Goal: Information Seeking & Learning: Learn about a topic

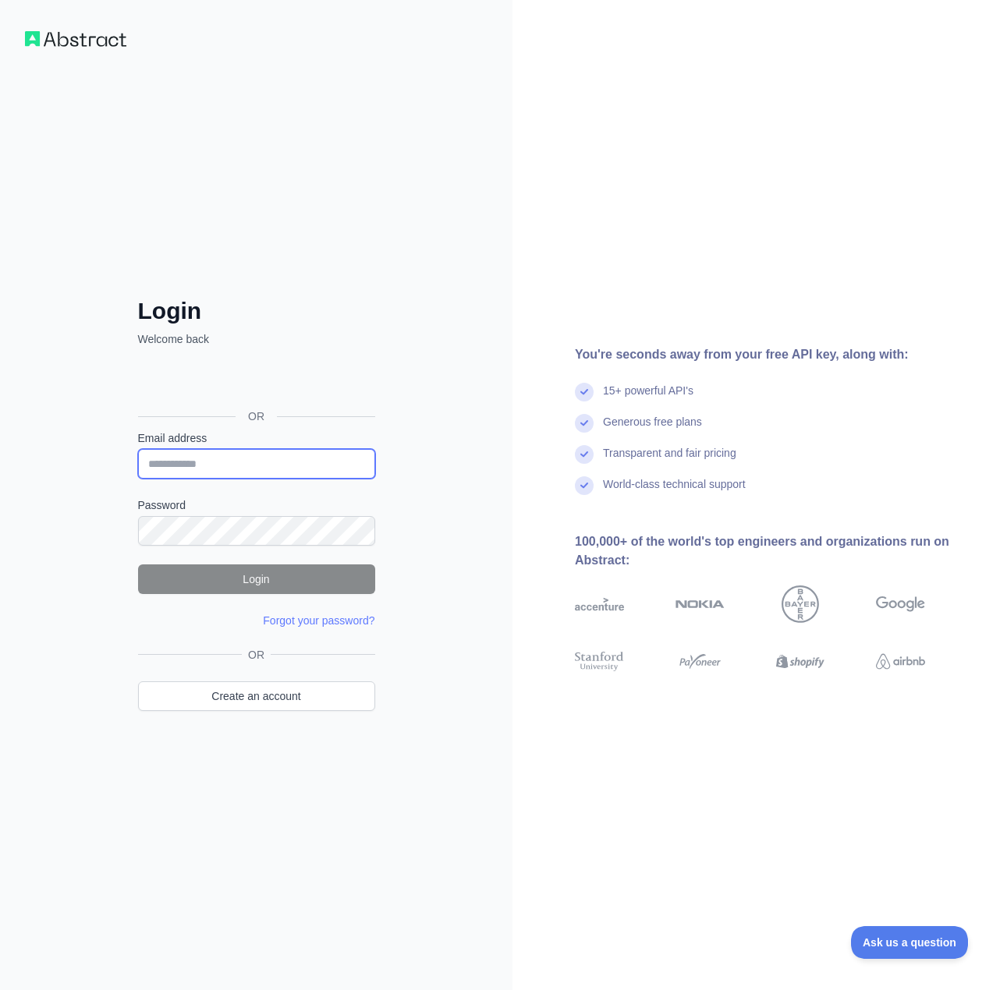
type input "**********"
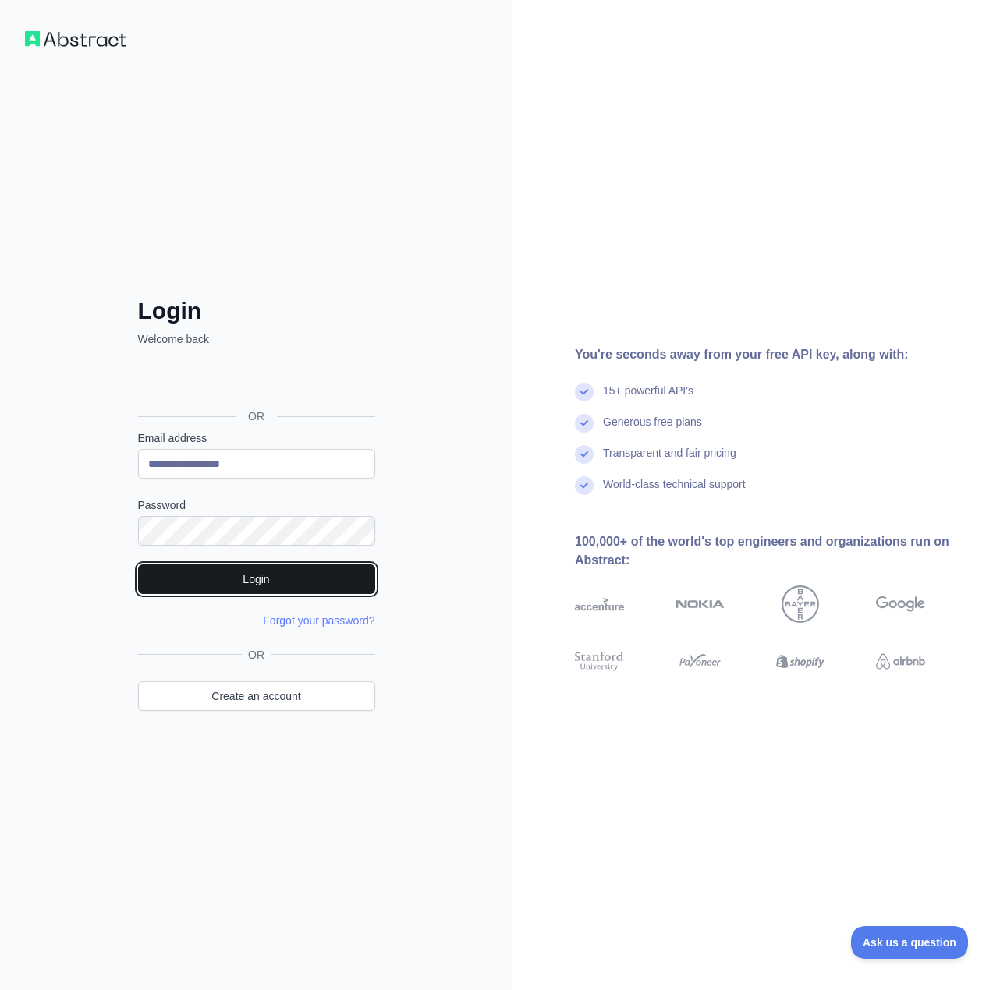
click at [271, 569] on button "Login" at bounding box center [256, 580] width 237 height 30
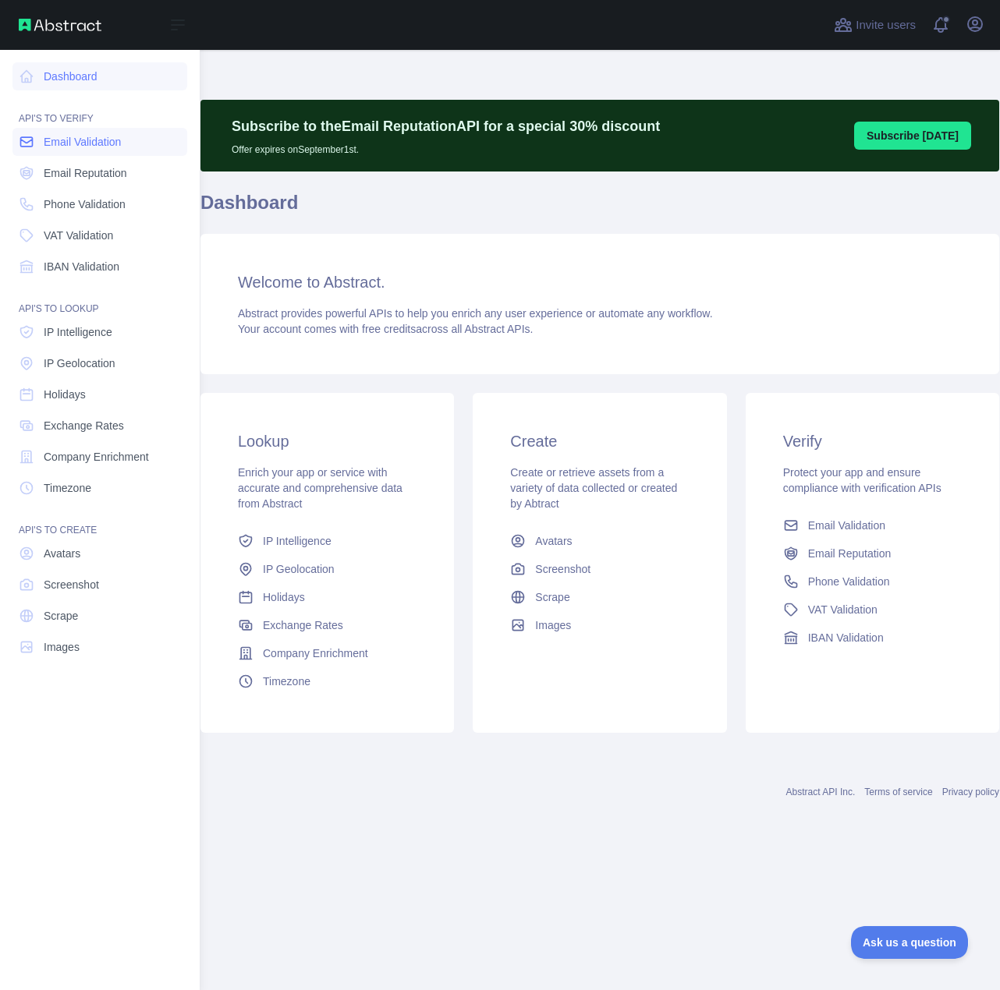
click at [64, 141] on span "Email Validation" at bounding box center [82, 142] width 77 height 16
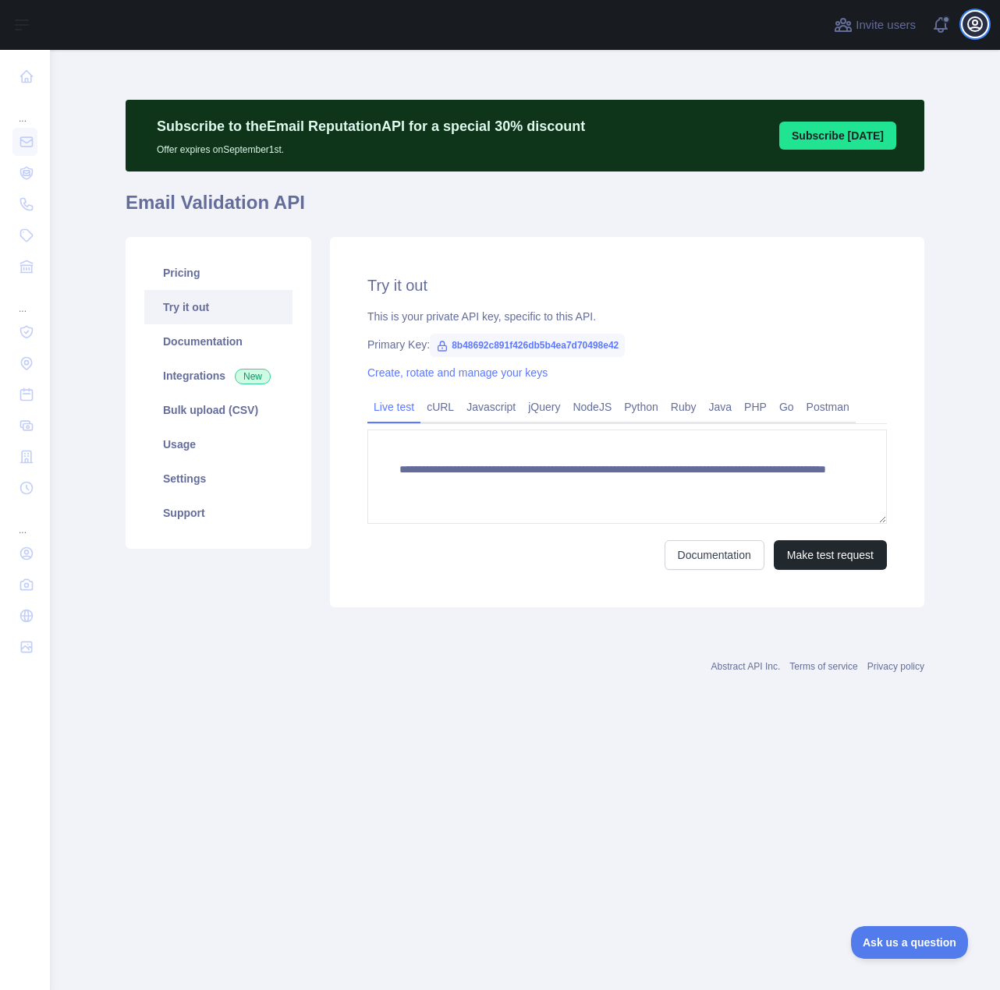
click at [976, 24] on icon "button" at bounding box center [975, 24] width 14 height 14
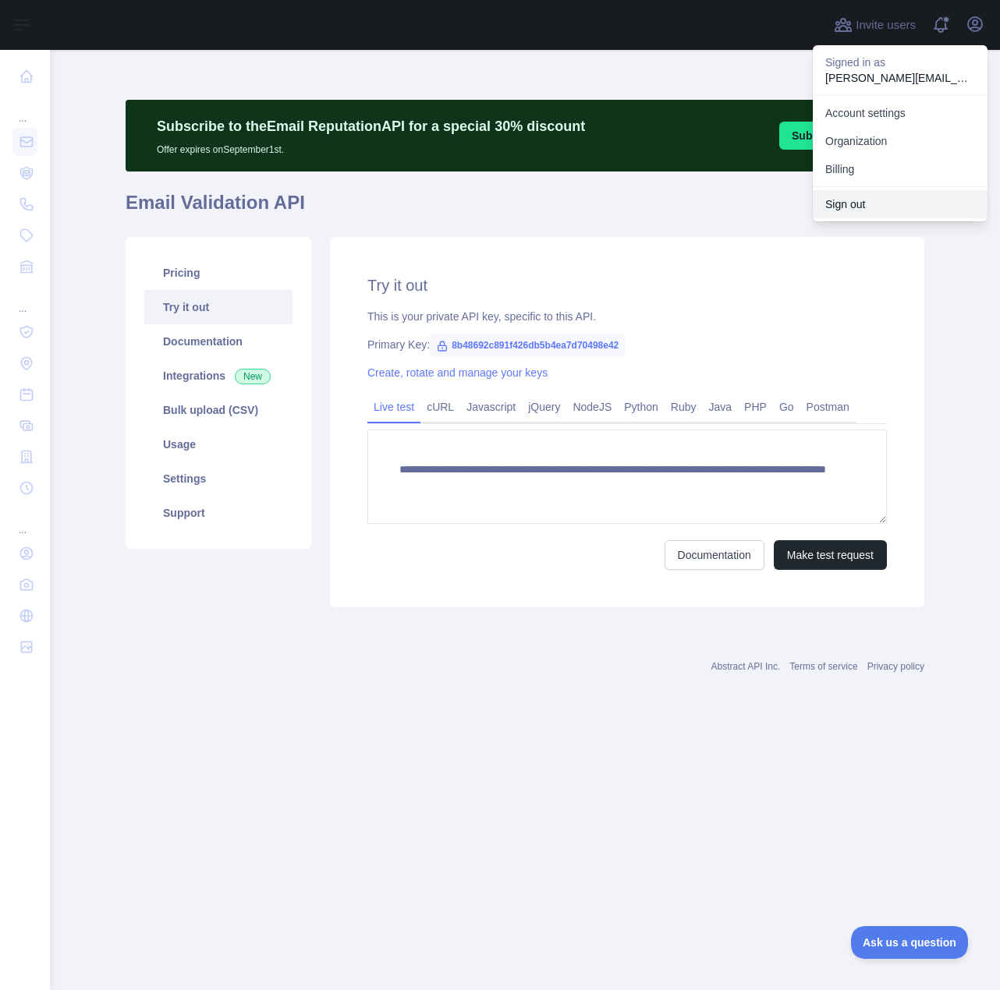
click at [858, 200] on button "Sign out" at bounding box center [900, 204] width 175 height 28
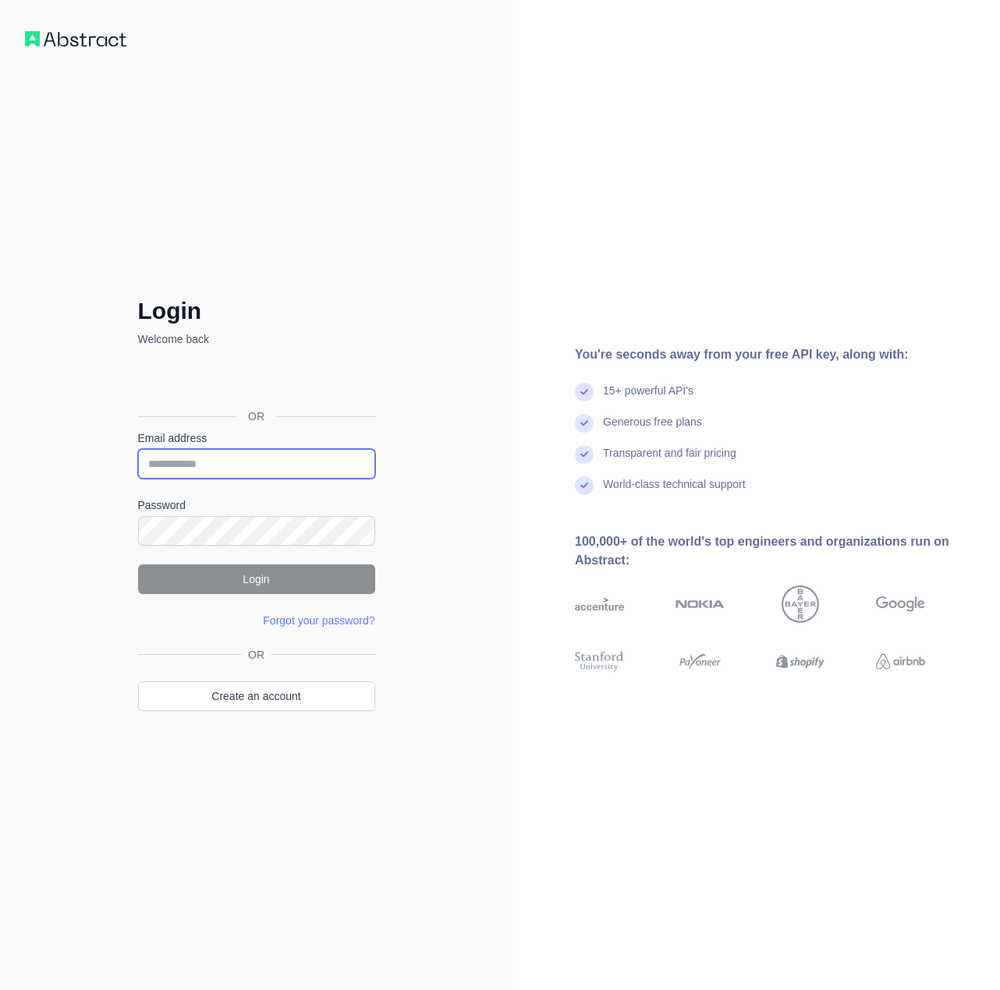
type input "**********"
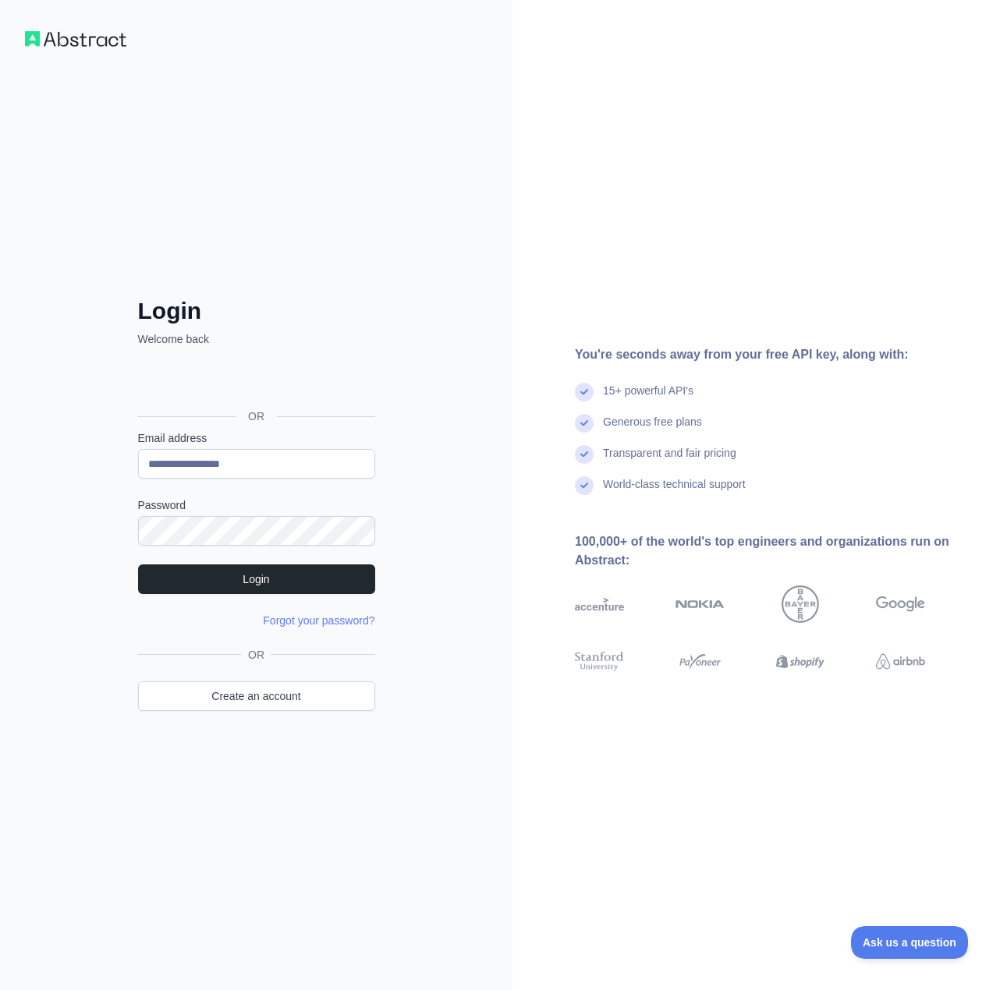
click at [411, 557] on div "**********" at bounding box center [256, 495] width 512 height 990
click at [338, 579] on button "Login" at bounding box center [256, 580] width 237 height 30
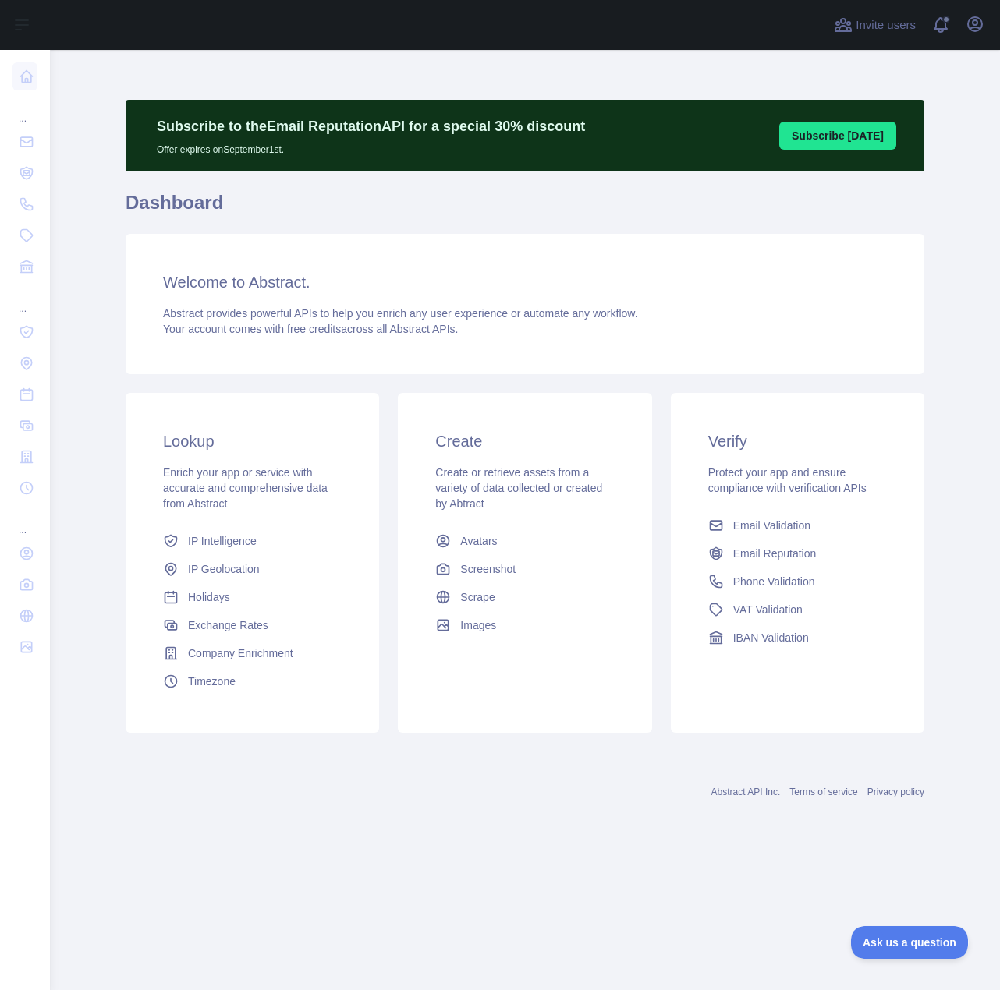
click at [964, 321] on main "Subscribe to the Email Reputation API for a special 30 % discount Offer expires…" at bounding box center [525, 520] width 950 height 941
click at [965, 27] on icon "button" at bounding box center [974, 24] width 19 height 19
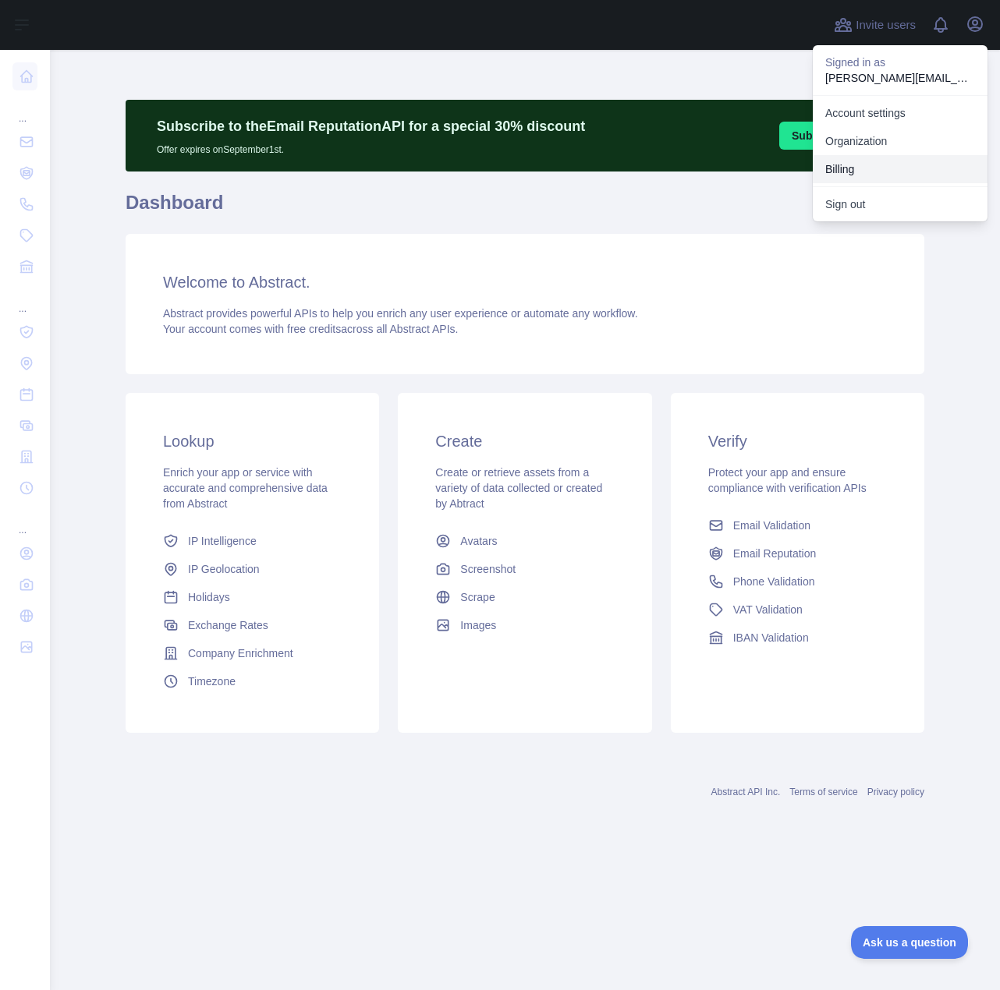
click at [861, 164] on button "Billing" at bounding box center [900, 169] width 175 height 28
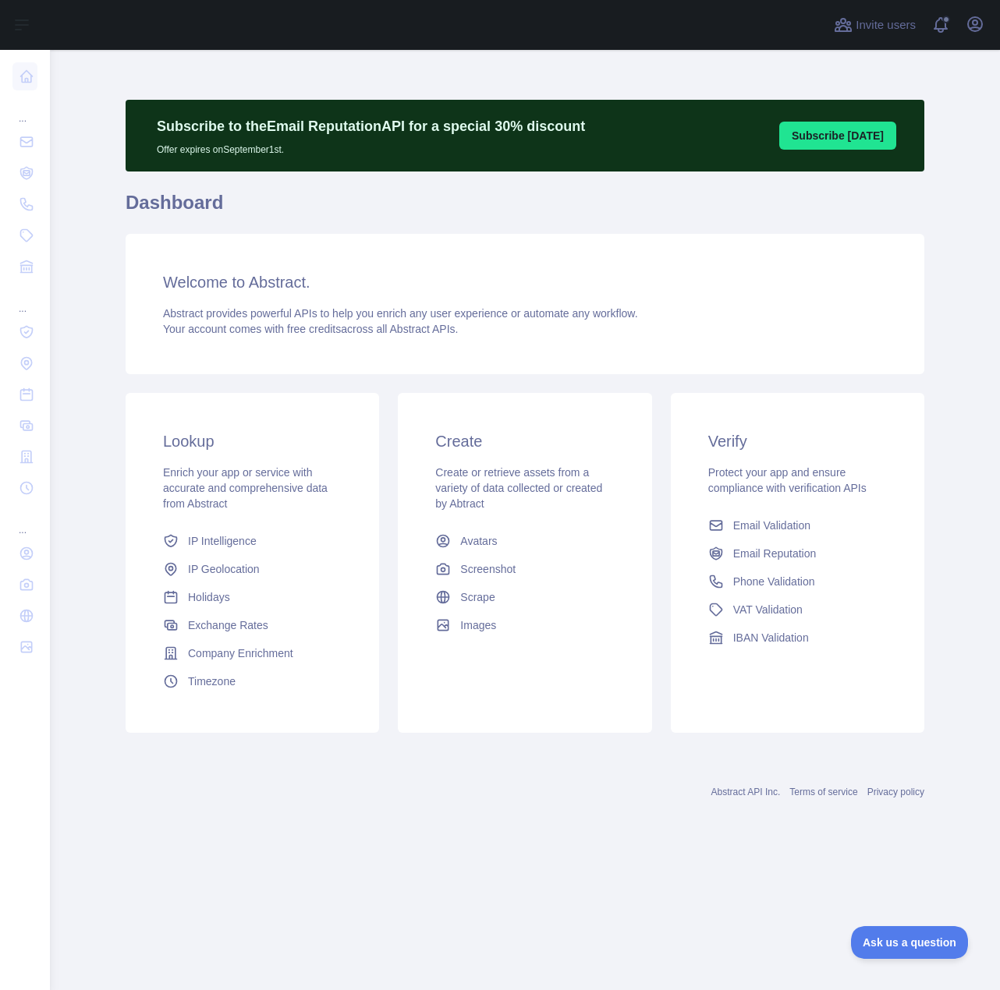
click at [945, 308] on main "Subscribe to the Email Reputation API for a special 30 % discount Offer expires…" at bounding box center [525, 520] width 950 height 941
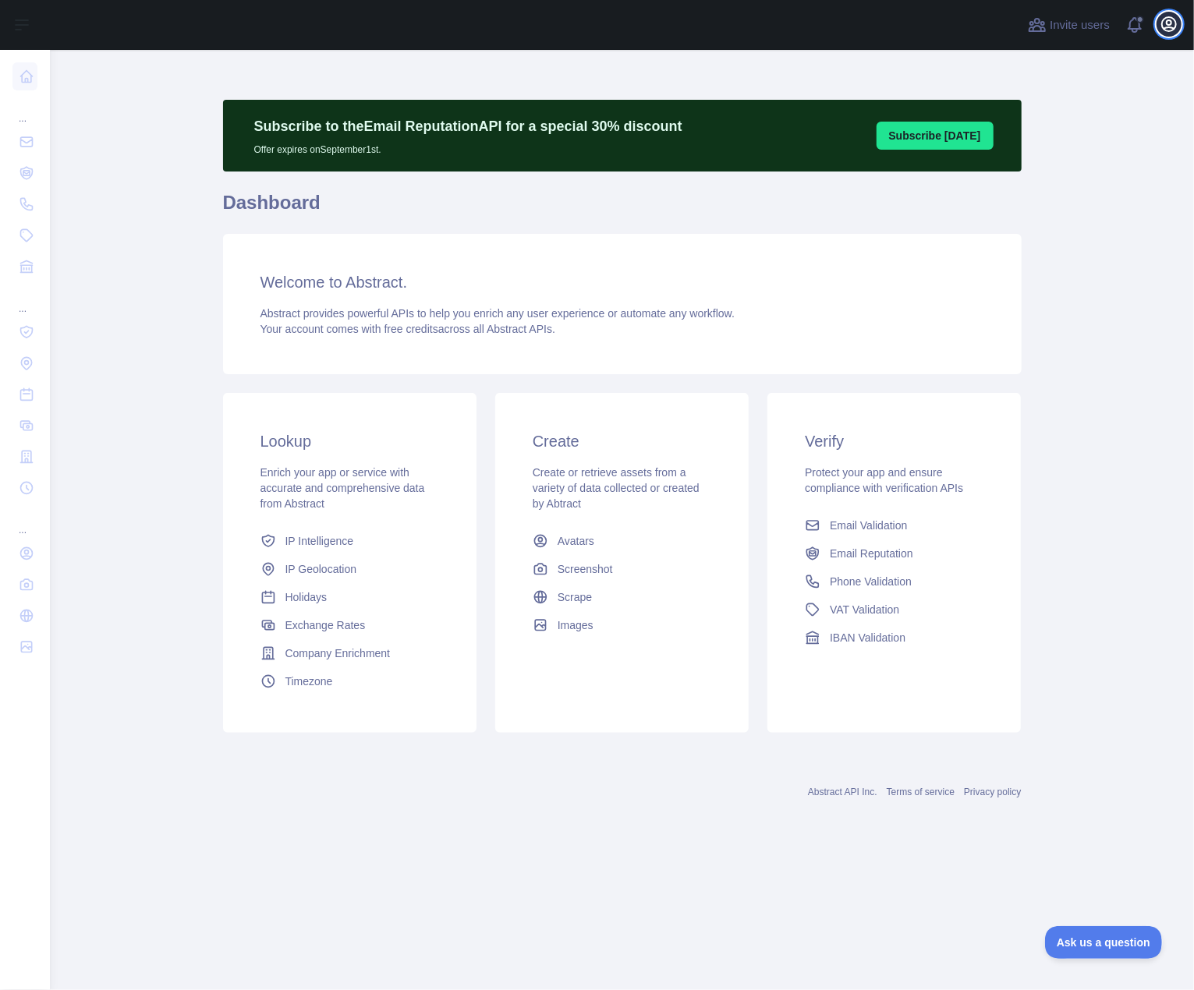
click at [999, 26] on button "Open user menu" at bounding box center [1169, 24] width 25 height 25
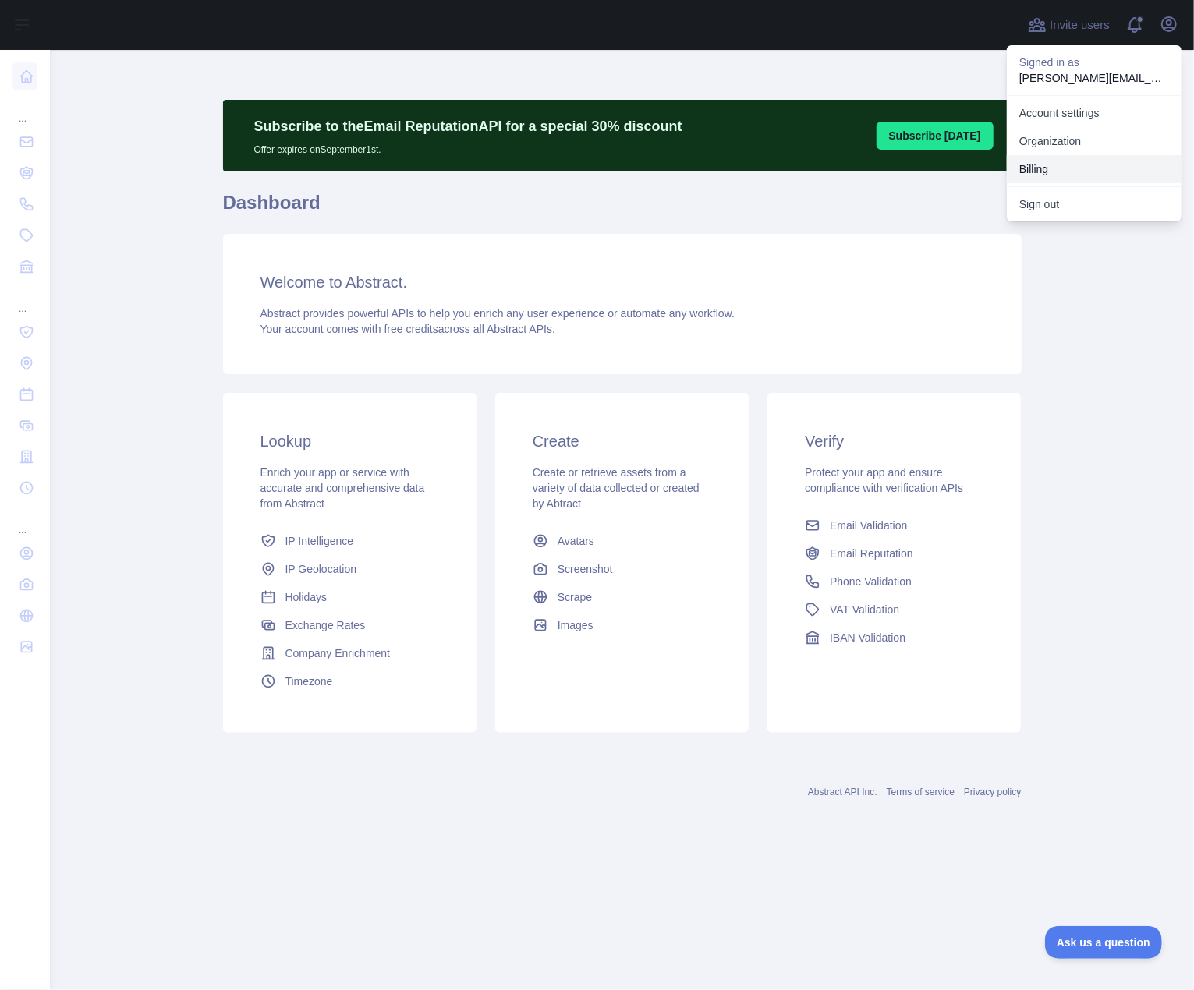
click at [999, 166] on button "Billing" at bounding box center [1094, 169] width 175 height 28
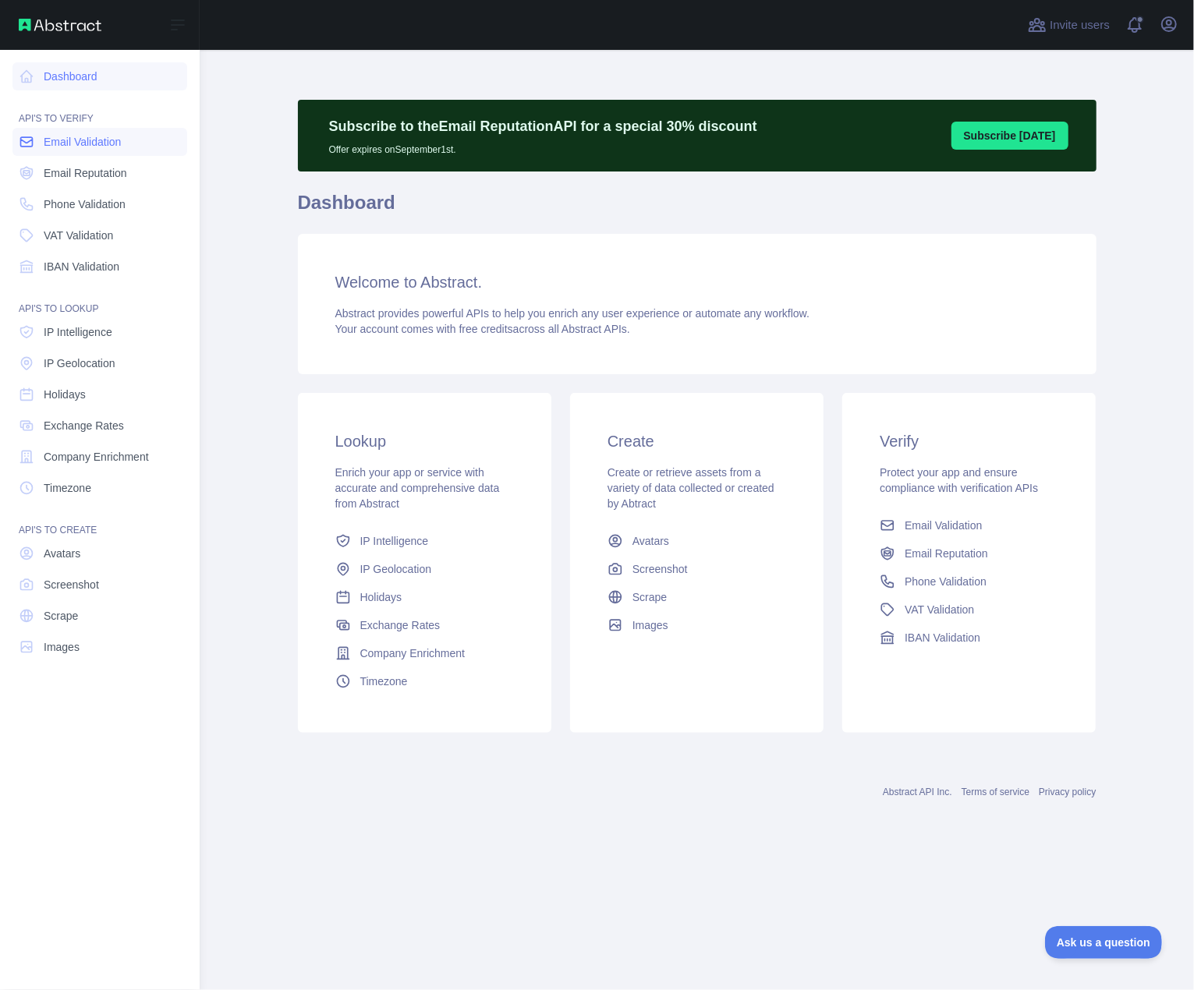
click at [86, 151] on link "Email Validation" at bounding box center [99, 142] width 175 height 28
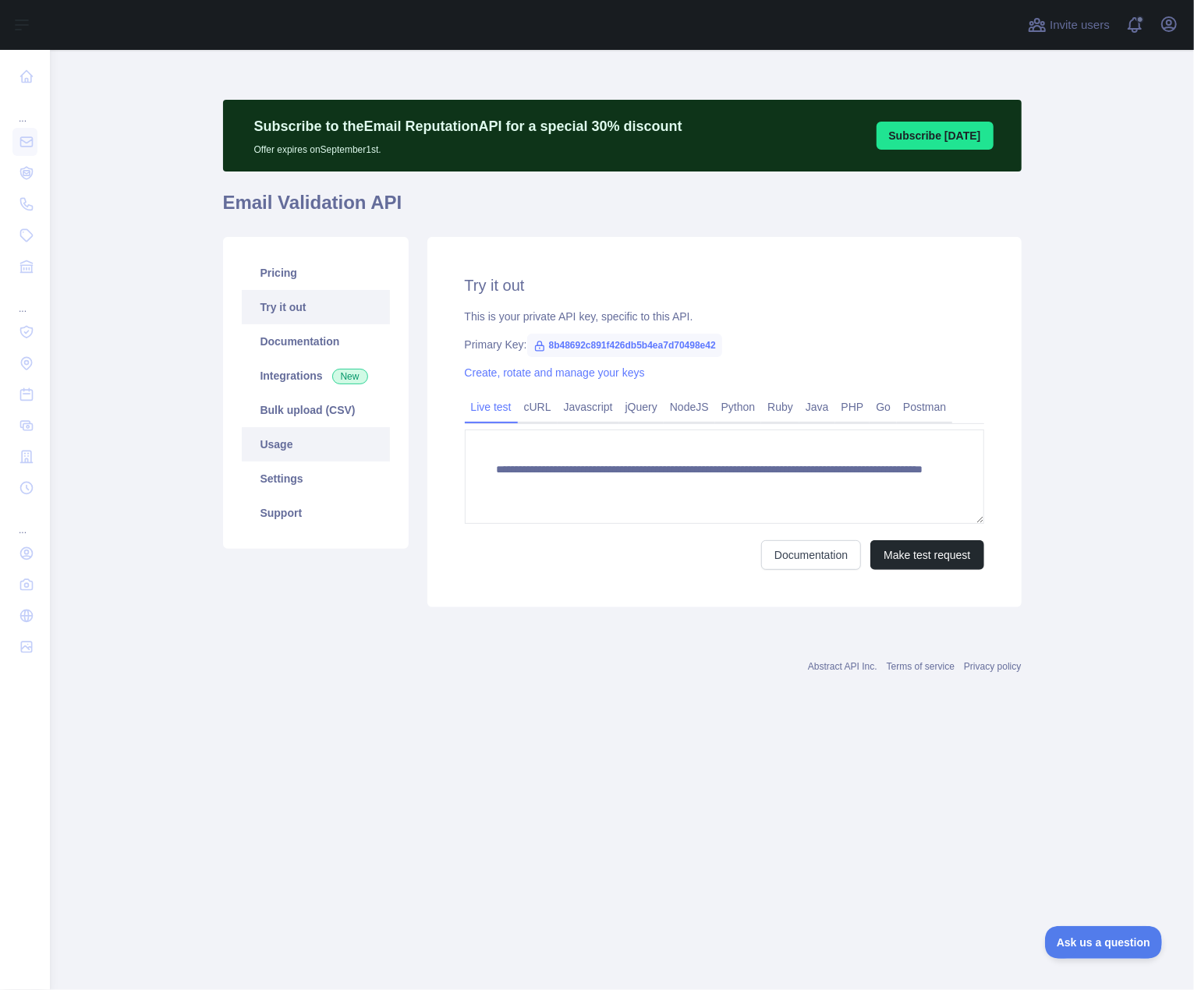
drag, startPoint x: 293, startPoint y: 440, endPoint x: 321, endPoint y: 453, distance: 31.0
click at [293, 441] on link "Usage" at bounding box center [316, 444] width 148 height 34
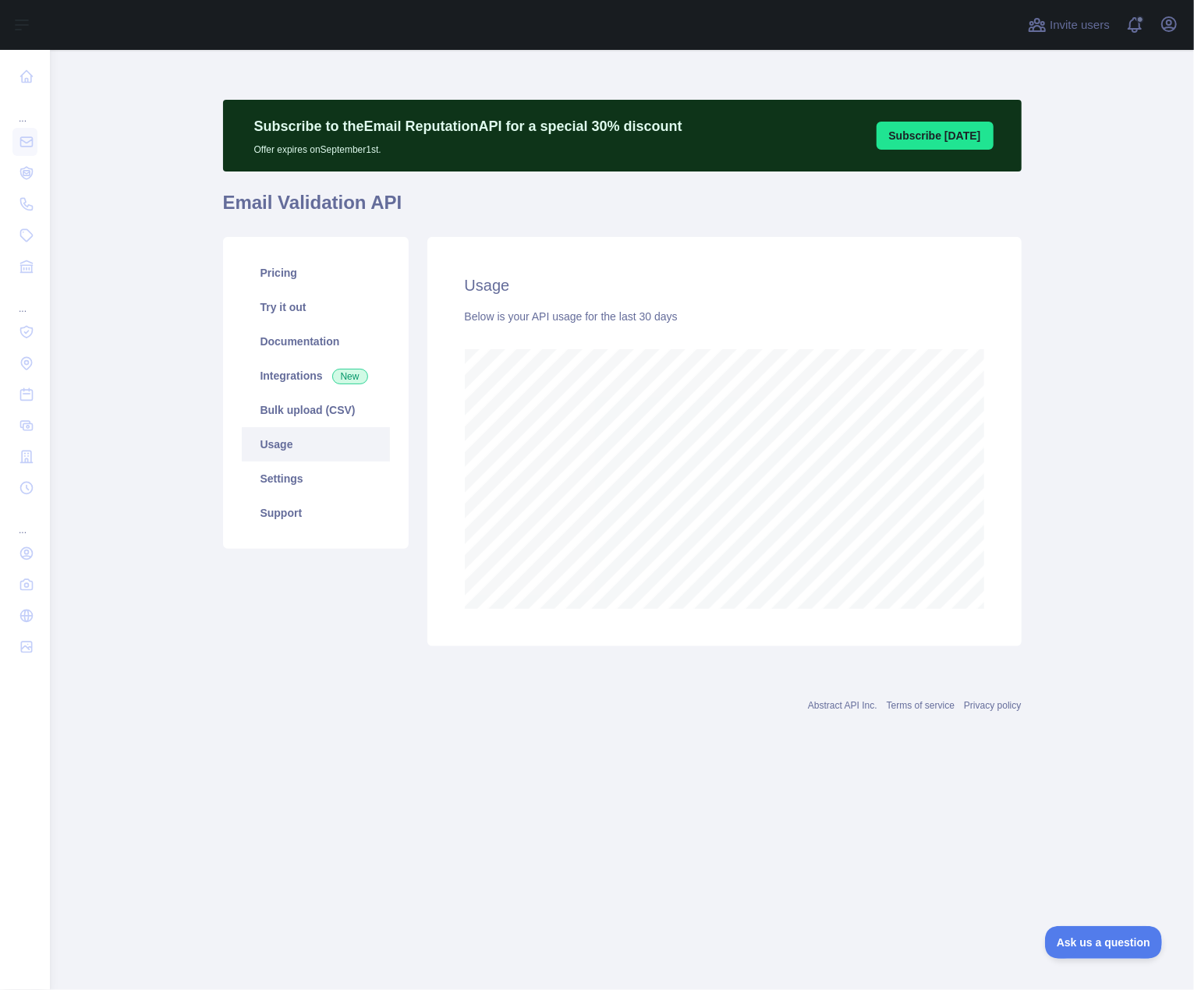
scroll to position [941, 1144]
click at [1060, 169] on main "Subscribe to the Email Reputation API for a special 30 % discount Offer expires…" at bounding box center [622, 520] width 1144 height 941
click at [289, 483] on link "Settings" at bounding box center [316, 479] width 148 height 34
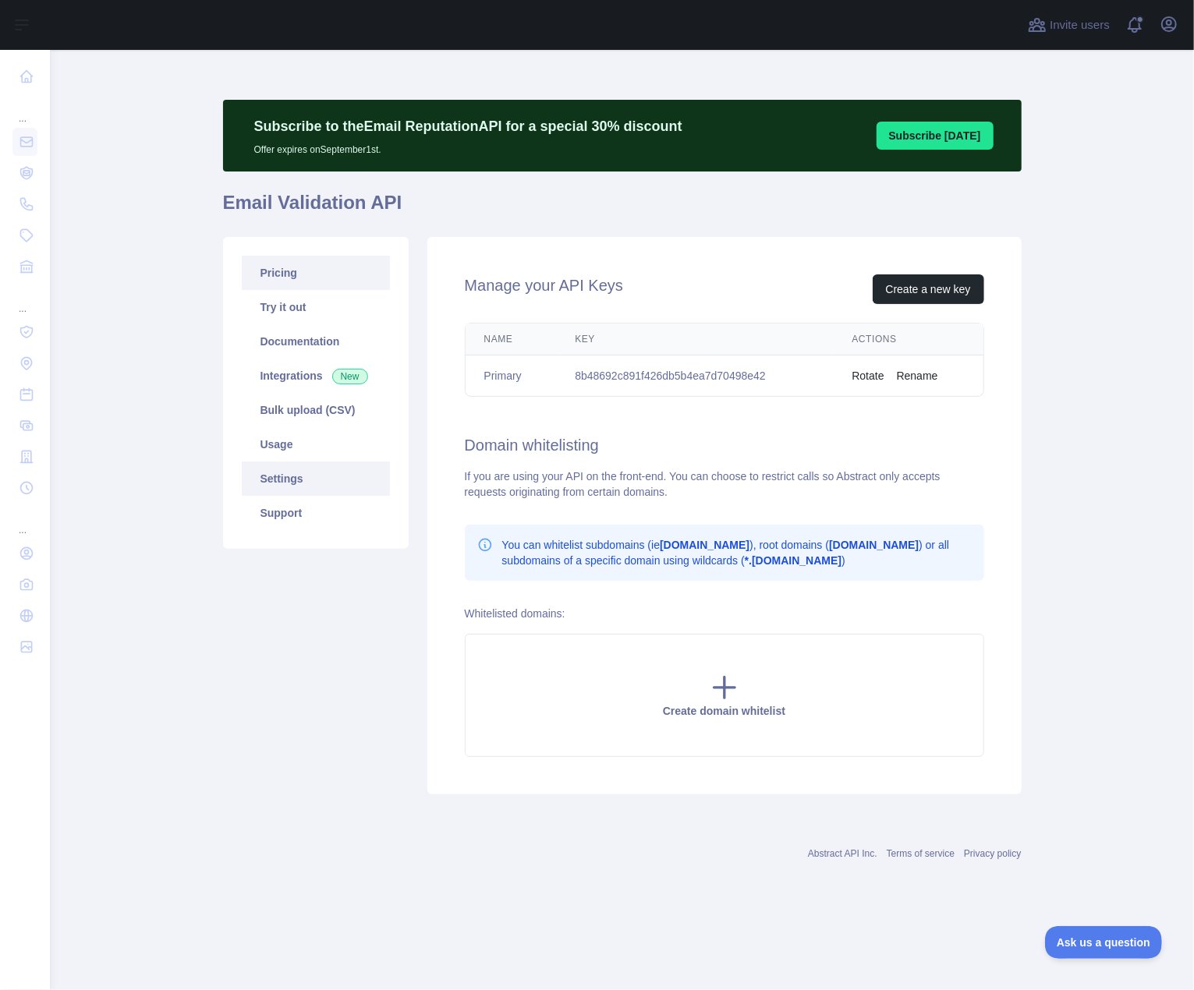
click at [291, 257] on link "Pricing" at bounding box center [316, 273] width 148 height 34
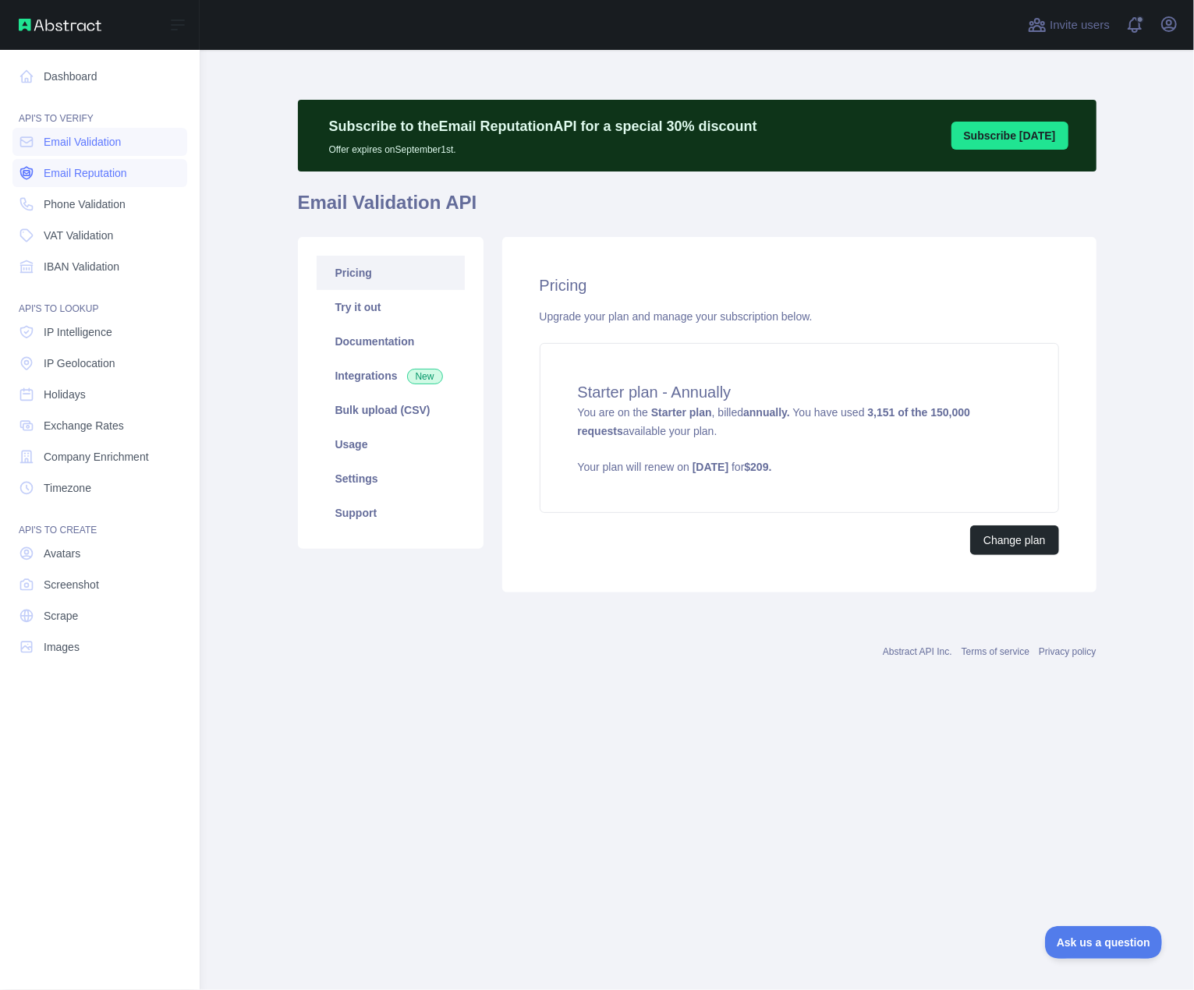
click at [58, 174] on span "Email Reputation" at bounding box center [85, 173] width 83 height 16
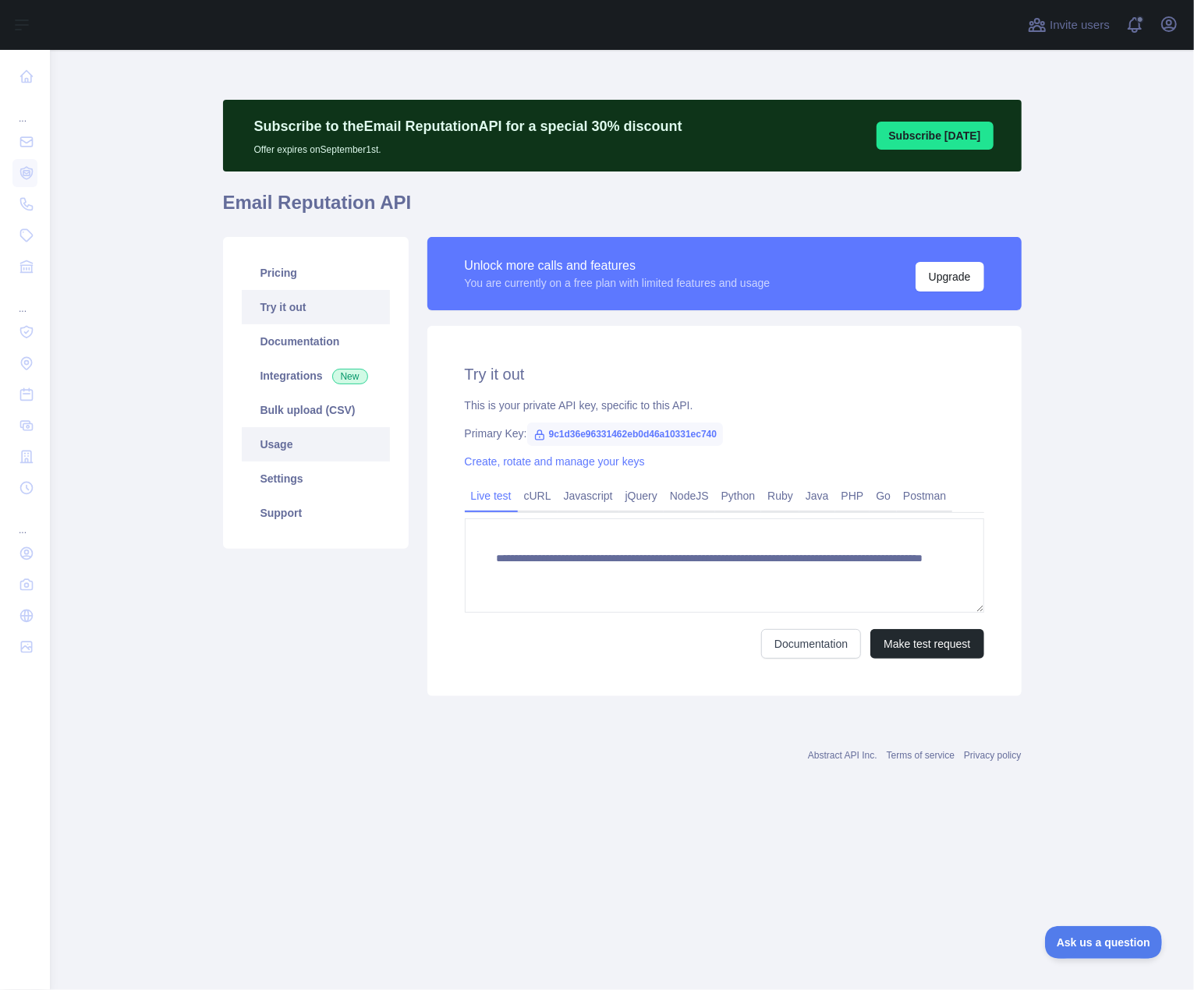
click at [307, 448] on link "Usage" at bounding box center [316, 444] width 148 height 34
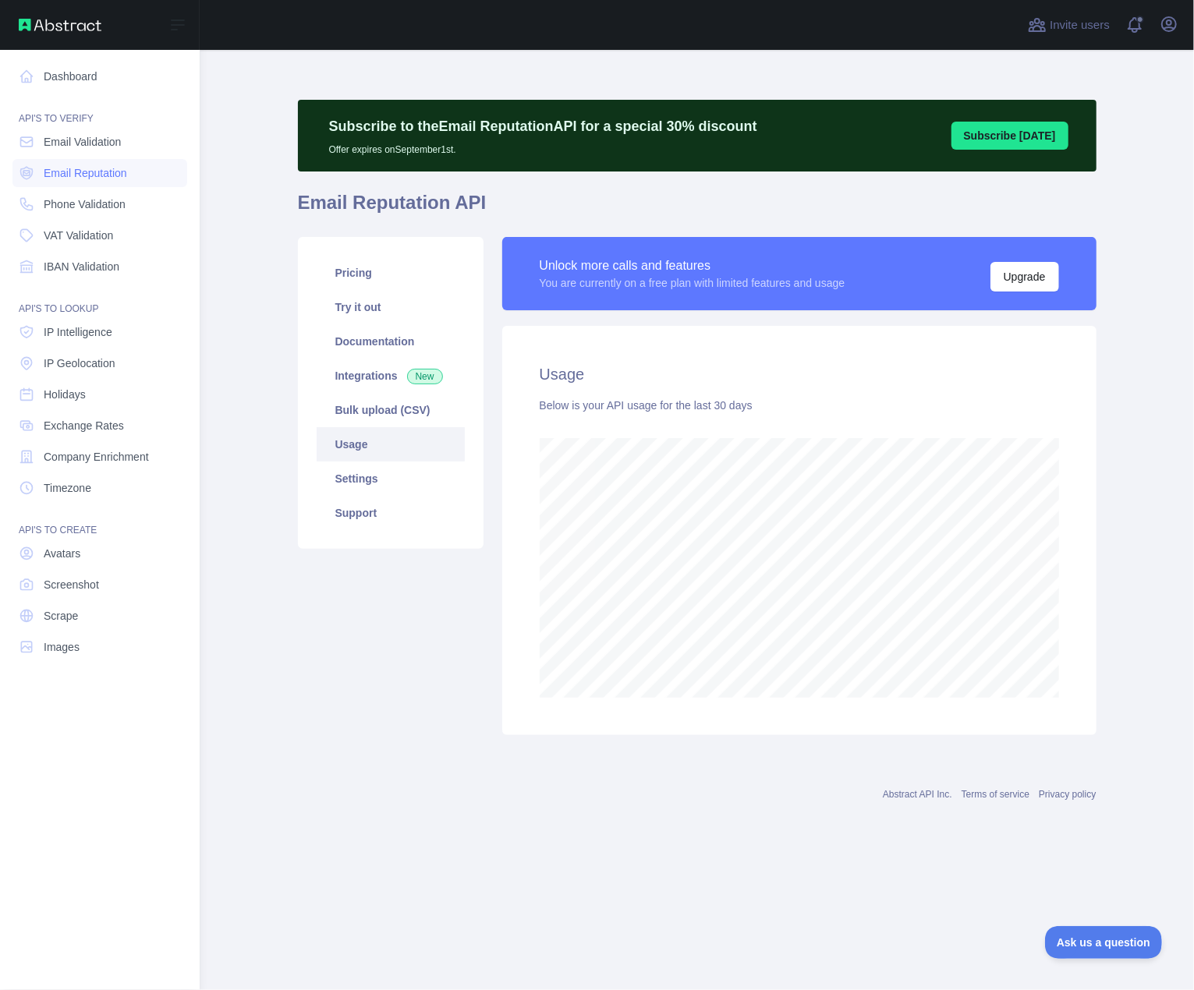
scroll to position [778917, 778862]
click at [87, 182] on link "Email Reputation" at bounding box center [99, 173] width 175 height 28
